Goal: Task Accomplishment & Management: Manage account settings

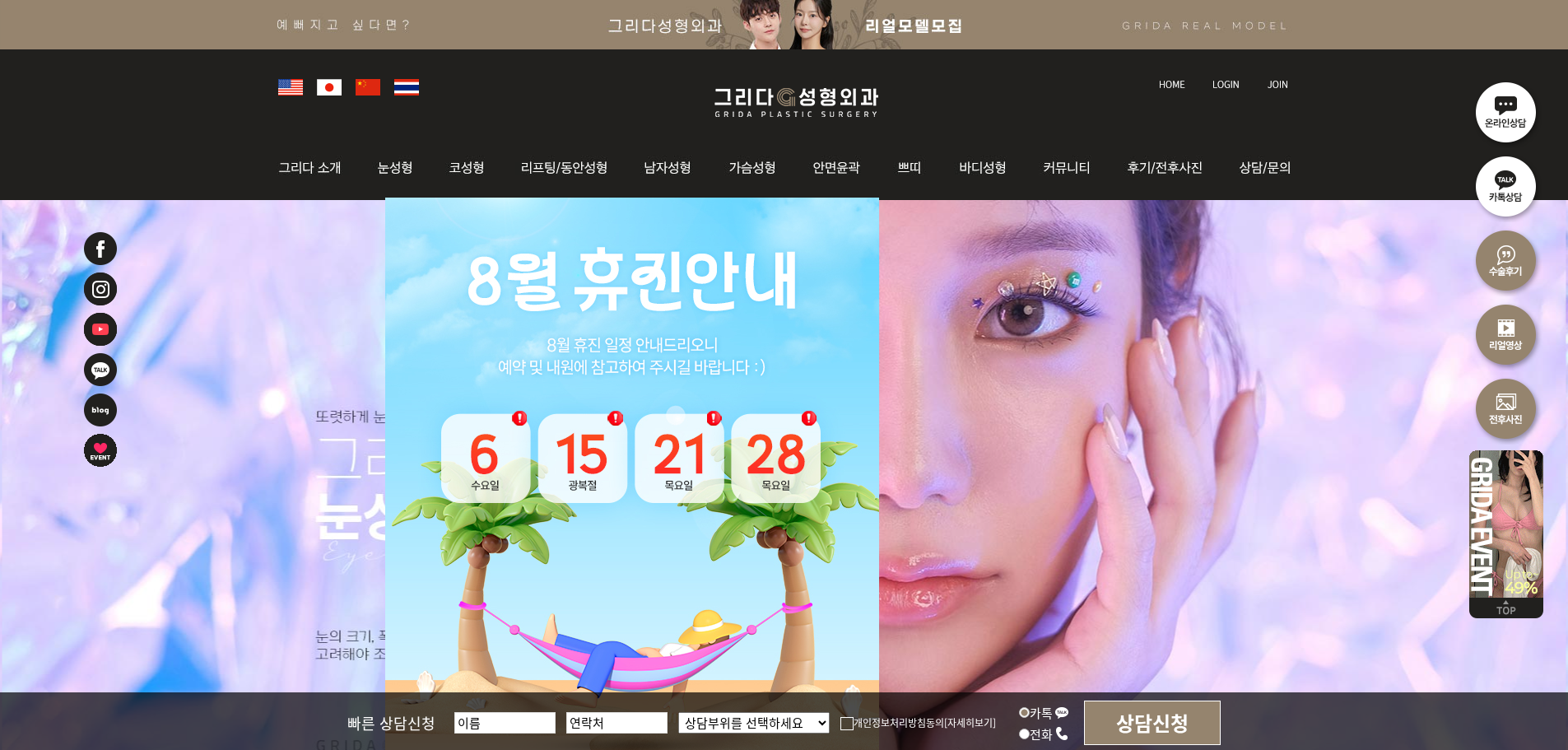
click at [325, 88] on img at bounding box center [329, 87] width 24 height 16
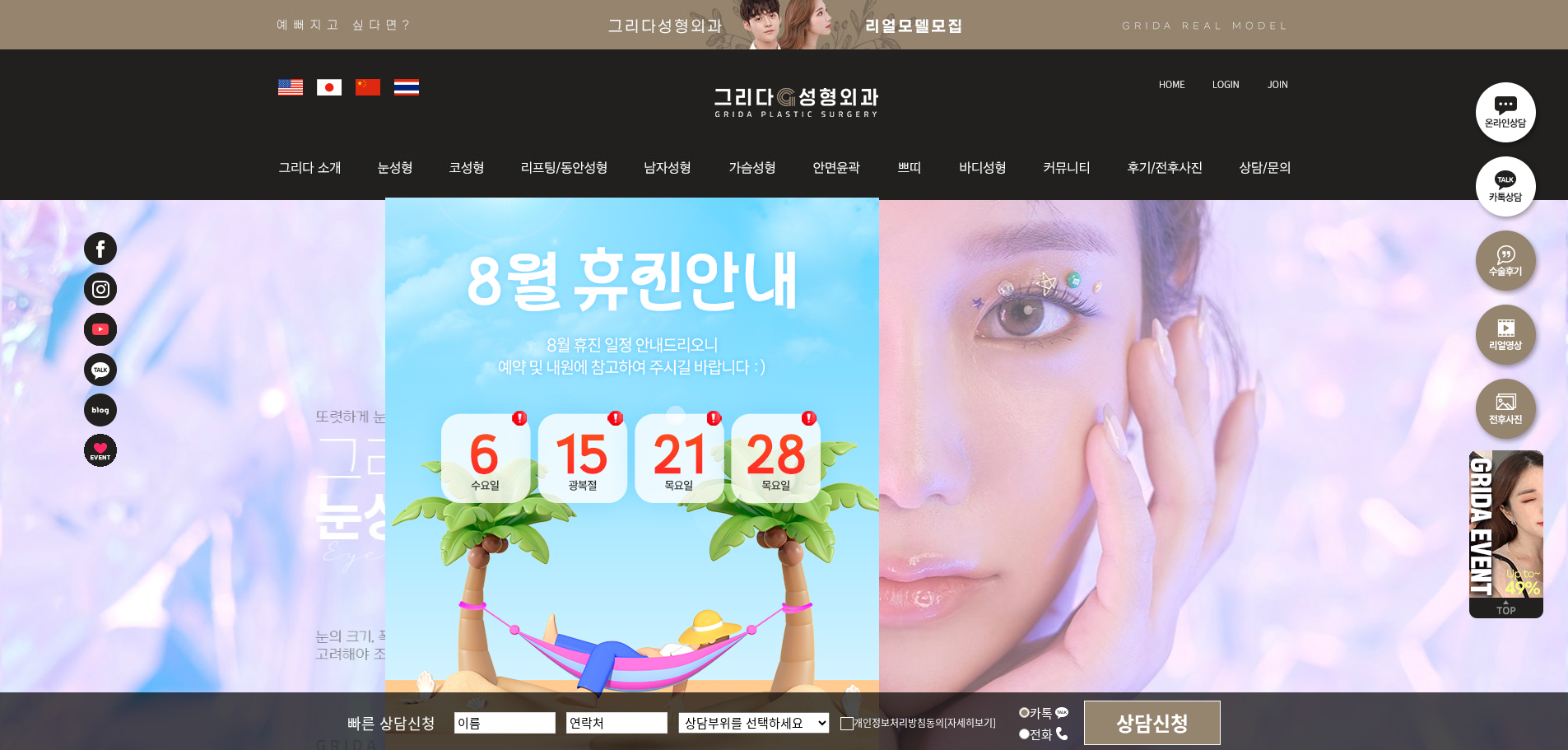
click at [1163, 77] on link at bounding box center [1173, 69] width 45 height 23
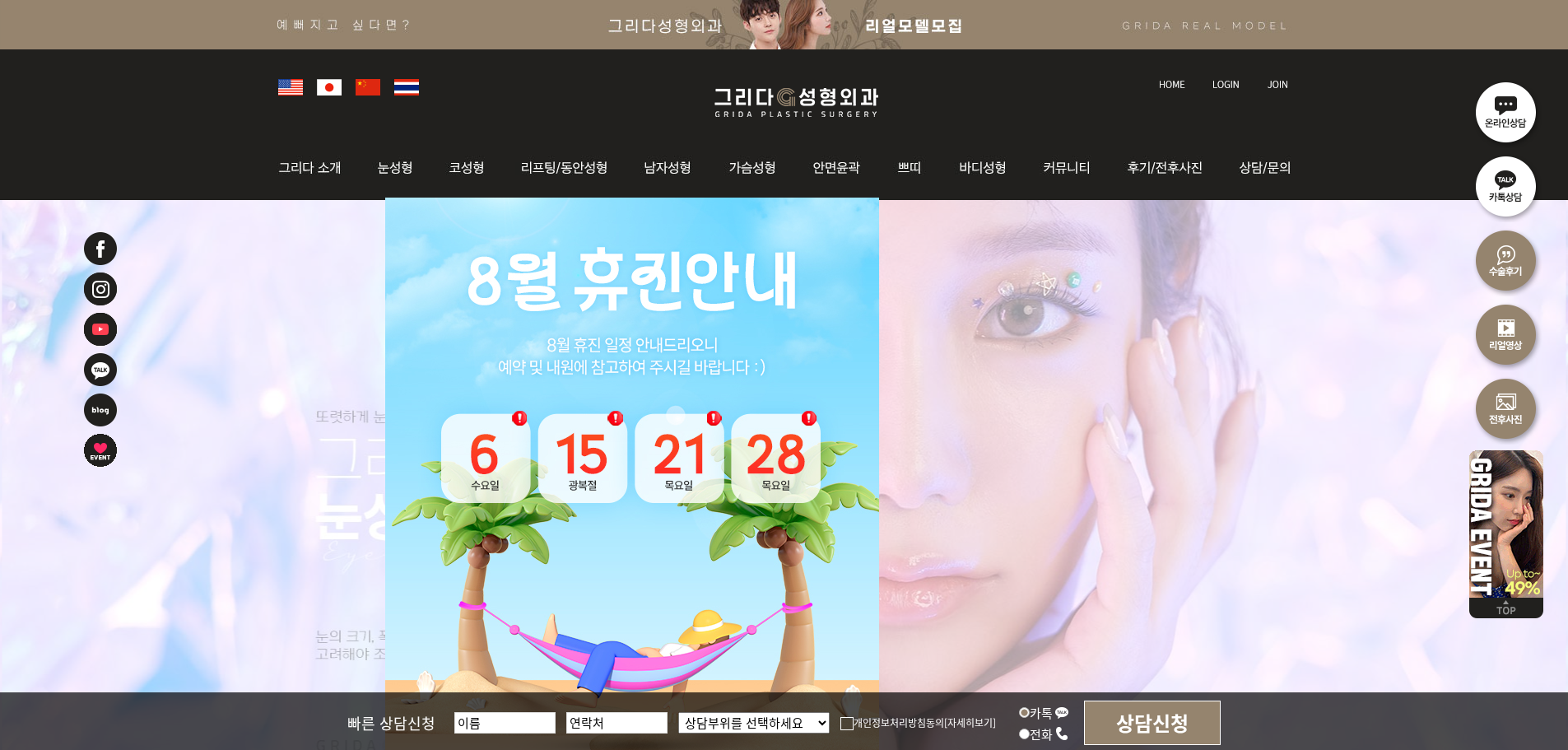
click at [1221, 85] on img at bounding box center [1225, 84] width 27 height 9
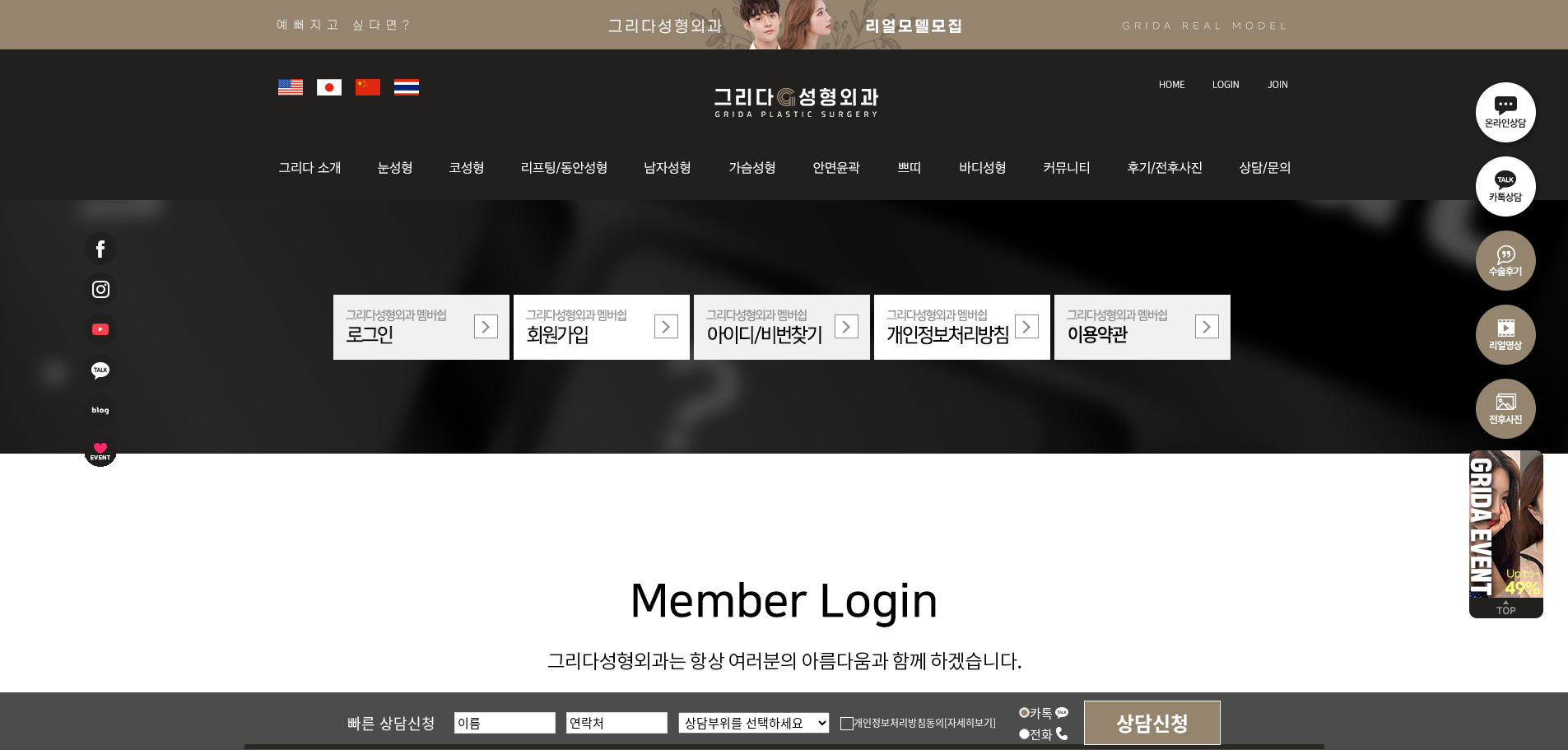
scroll to position [411, 0]
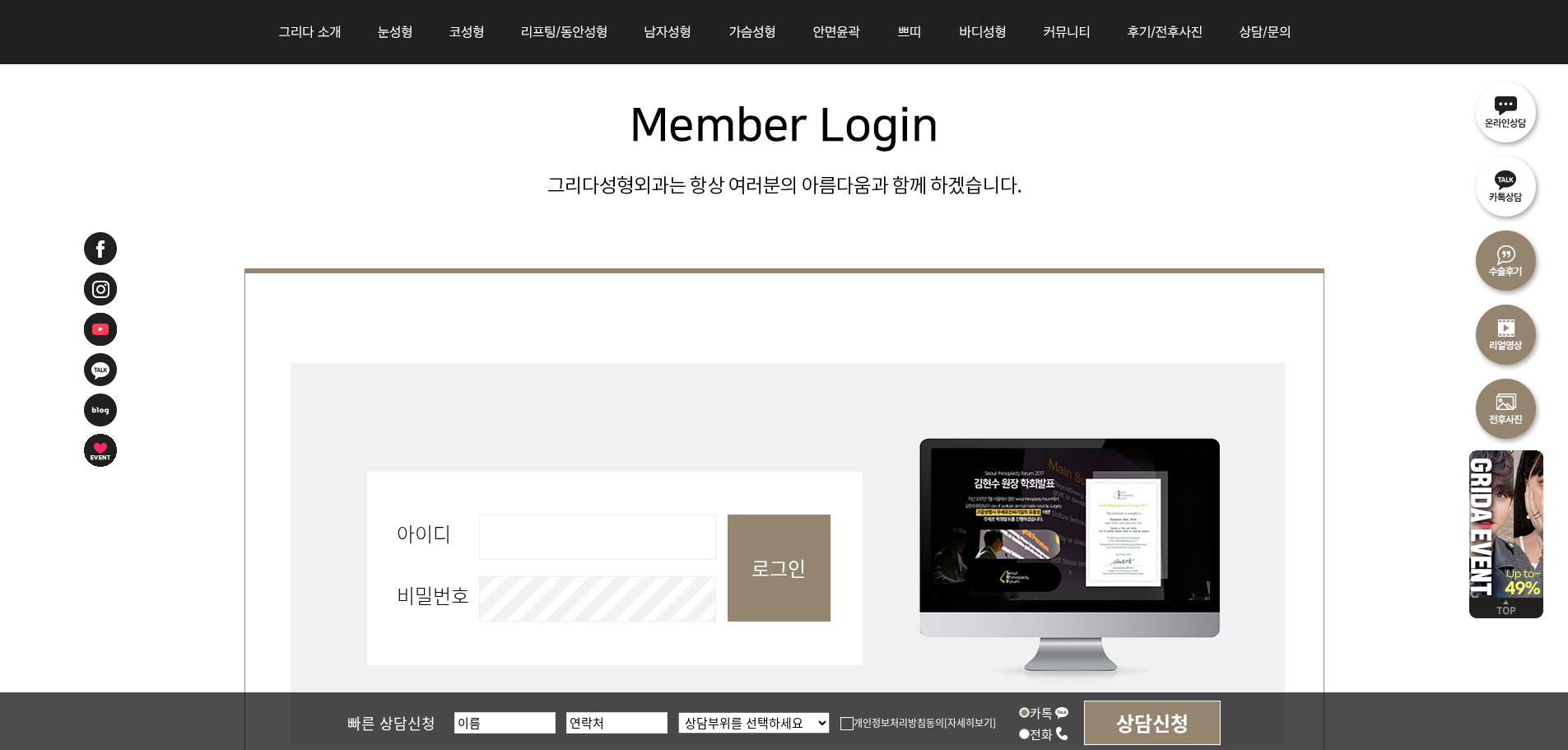
click at [642, 536] on input "아이디 필수" at bounding box center [597, 537] width 237 height 45
type input "admin"
click at [771, 559] on input "로그인" at bounding box center [778, 568] width 103 height 107
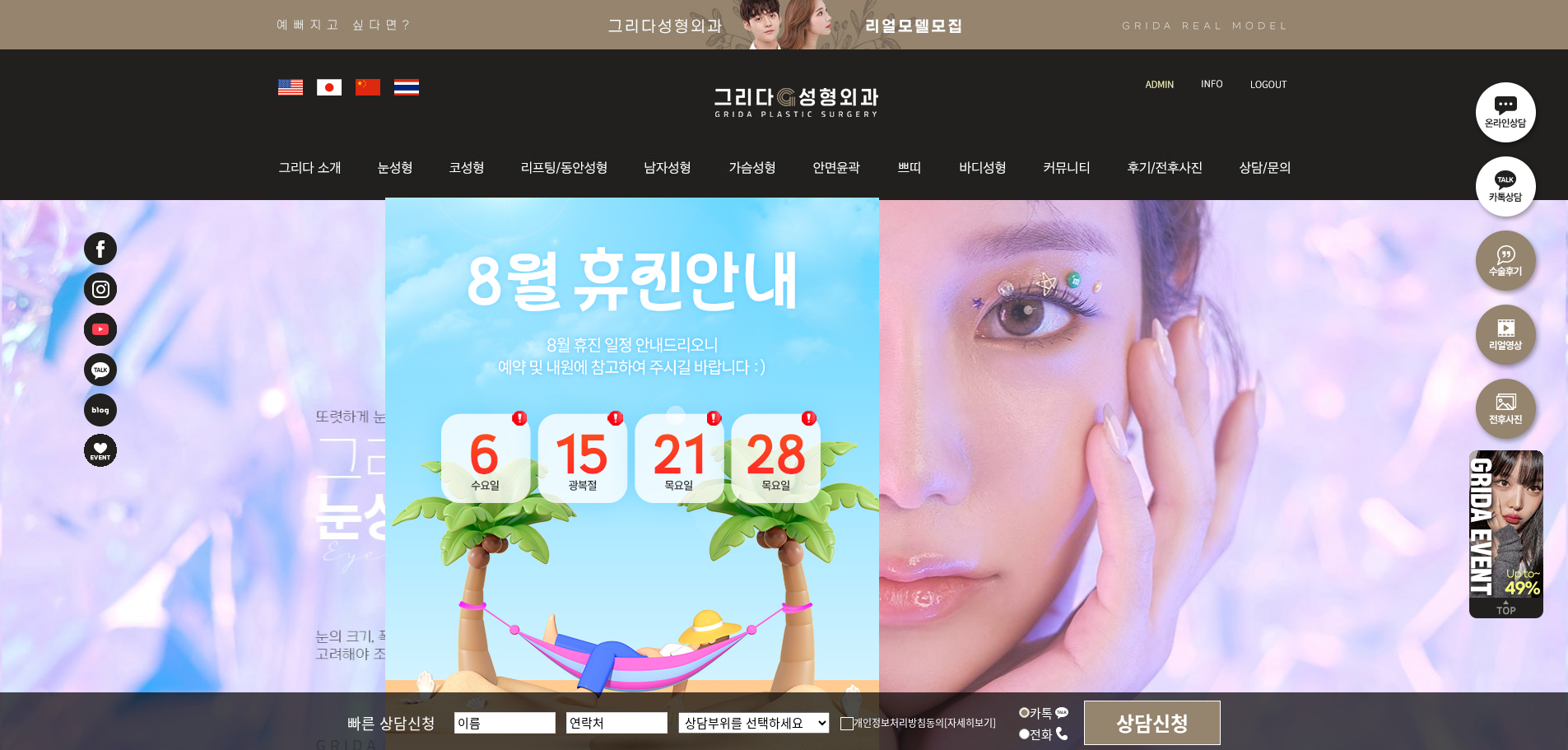
click at [1166, 86] on img at bounding box center [1159, 84] width 28 height 9
